Goal: Task Accomplishment & Management: Complete application form

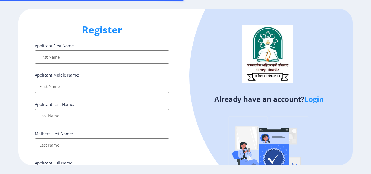
select select
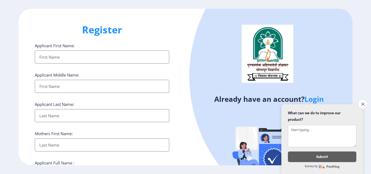
click at [69, 56] on input "Applicant First Name:" at bounding box center [102, 57] width 134 height 13
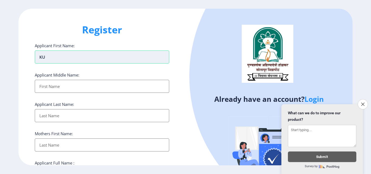
type input "K"
type input "VAIDEHEE"
type input "VILAS"
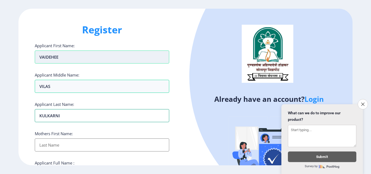
type input "KULKARNI"
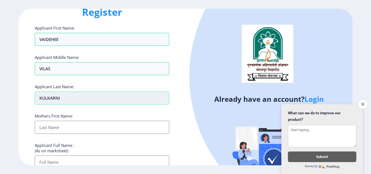
scroll to position [27, 0]
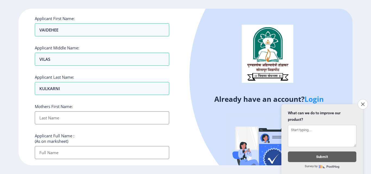
click at [68, 113] on input "Applicant First Name:" at bounding box center [102, 117] width 134 height 13
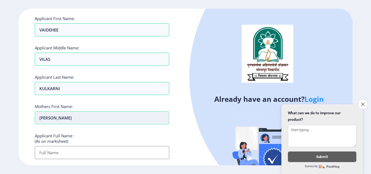
type input "[PERSON_NAME]"
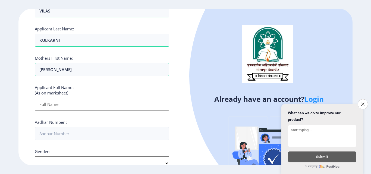
scroll to position [81, 0]
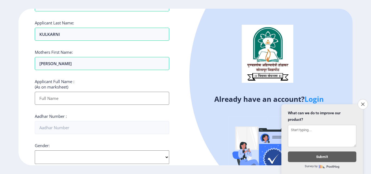
click at [57, 97] on input "Applicant First Name:" at bounding box center [102, 98] width 134 height 13
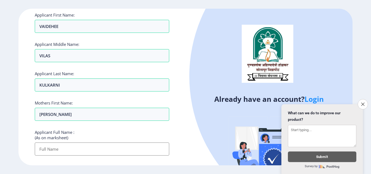
scroll to position [27, 0]
